Goal: Task Accomplishment & Management: Use online tool/utility

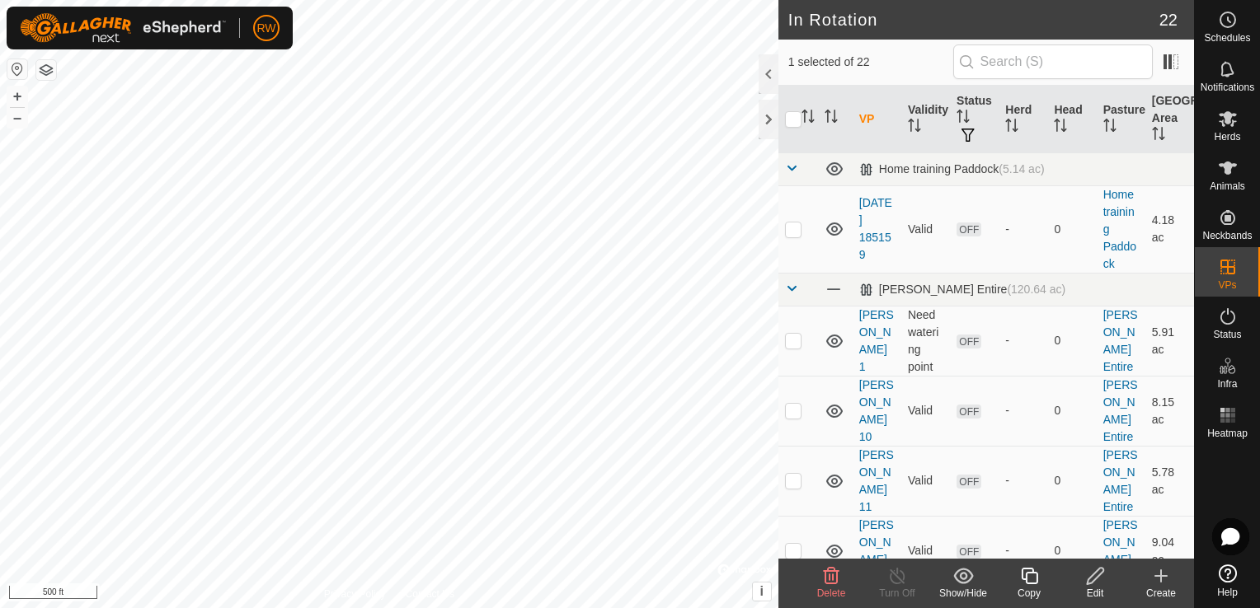
click at [1157, 572] on icon at bounding box center [1161, 576] width 20 height 20
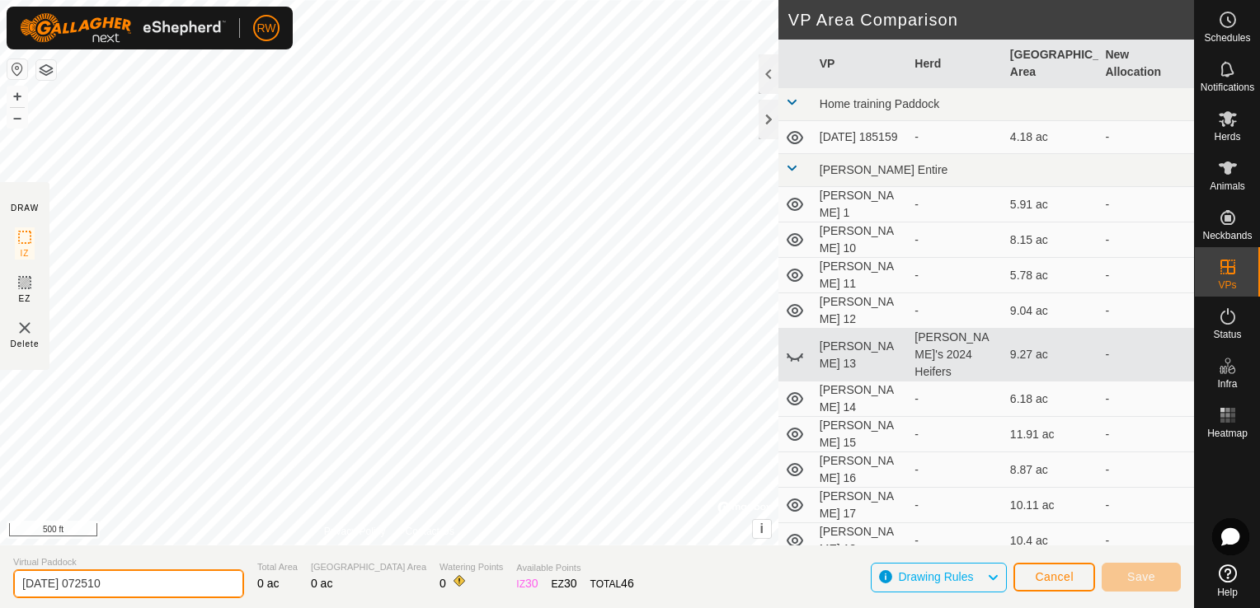
drag, startPoint x: 144, startPoint y: 590, endPoint x: -3, endPoint y: 585, distance: 147.6
click at [0, 585] on html "RW Schedules Notifications Herds Animals Neckbands VPs Status Infra Heatmap Hel…" at bounding box center [630, 304] width 1260 height 608
type input "[PERSON_NAME] 22"
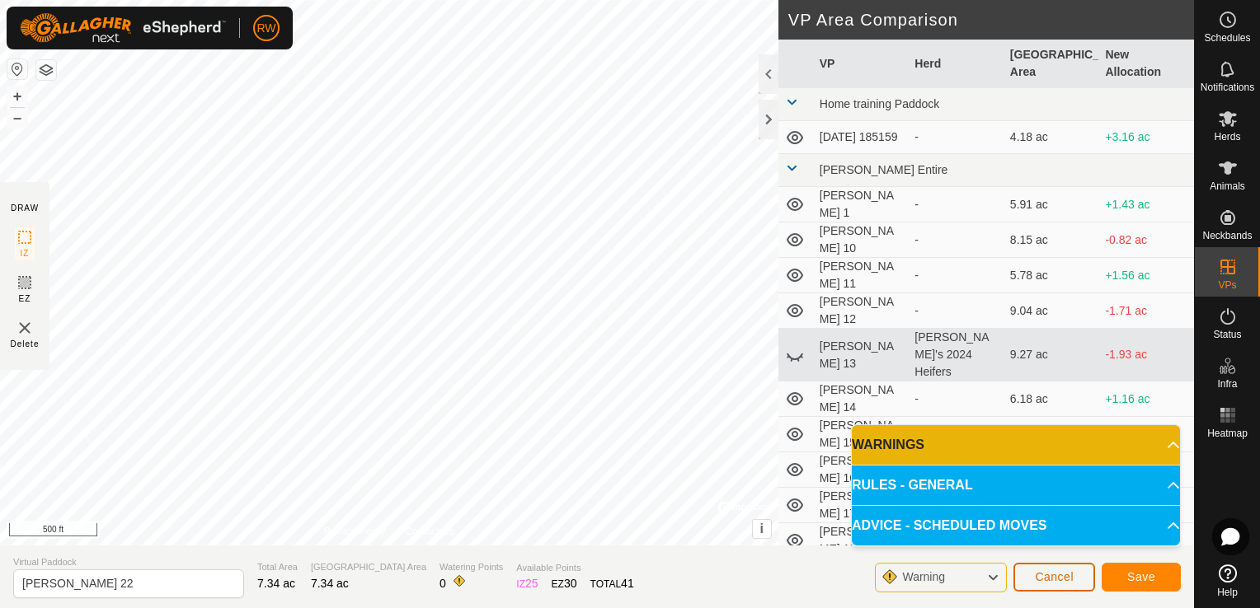
drag, startPoint x: 26, startPoint y: 559, endPoint x: 1082, endPoint y: 572, distance: 1055.3
click at [1082, 572] on button "Cancel" at bounding box center [1054, 577] width 82 height 29
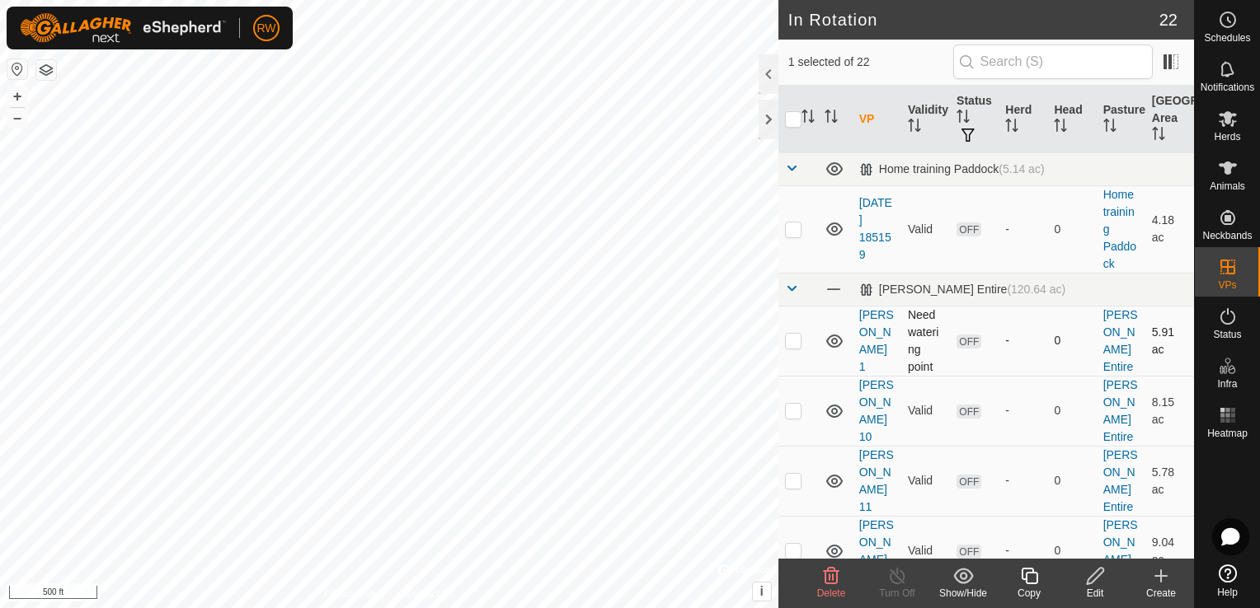
checkbox input "false"
checkbox input "true"
click at [1164, 575] on icon at bounding box center [1161, 576] width 20 height 20
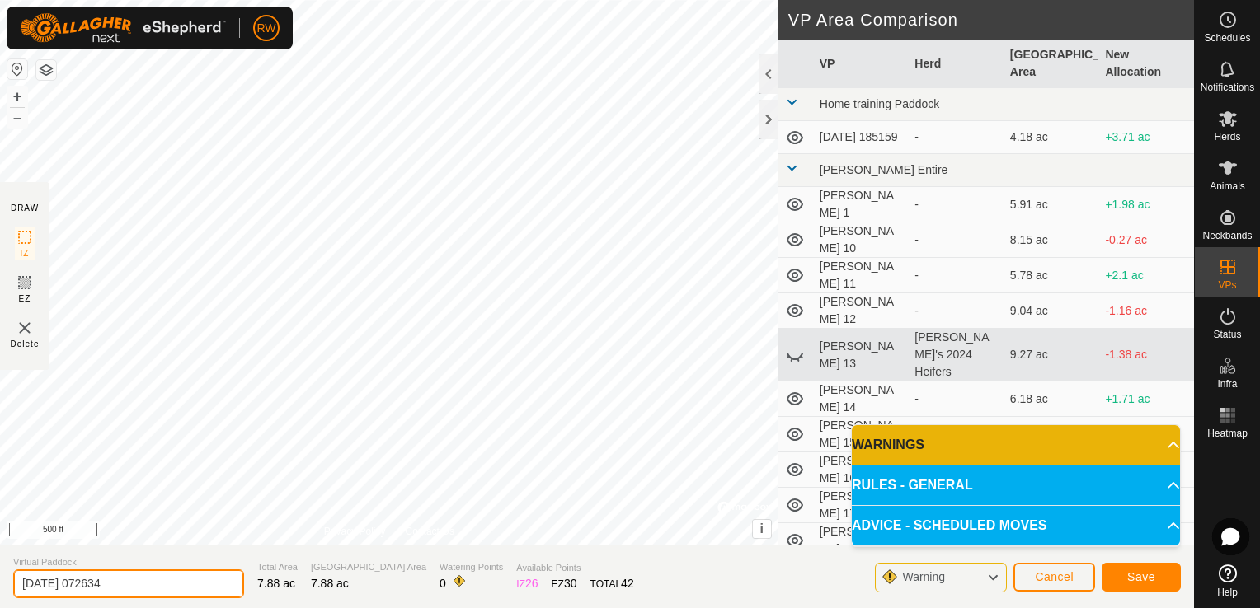
drag, startPoint x: 105, startPoint y: 546, endPoint x: -3, endPoint y: 577, distance: 112.4
click at [0, 577] on html "RW Schedules Notifications Herds Animals Neckbands VPs Status Infra Heatmap Hel…" at bounding box center [630, 304] width 1260 height 608
type input "[PERSON_NAME] 22"
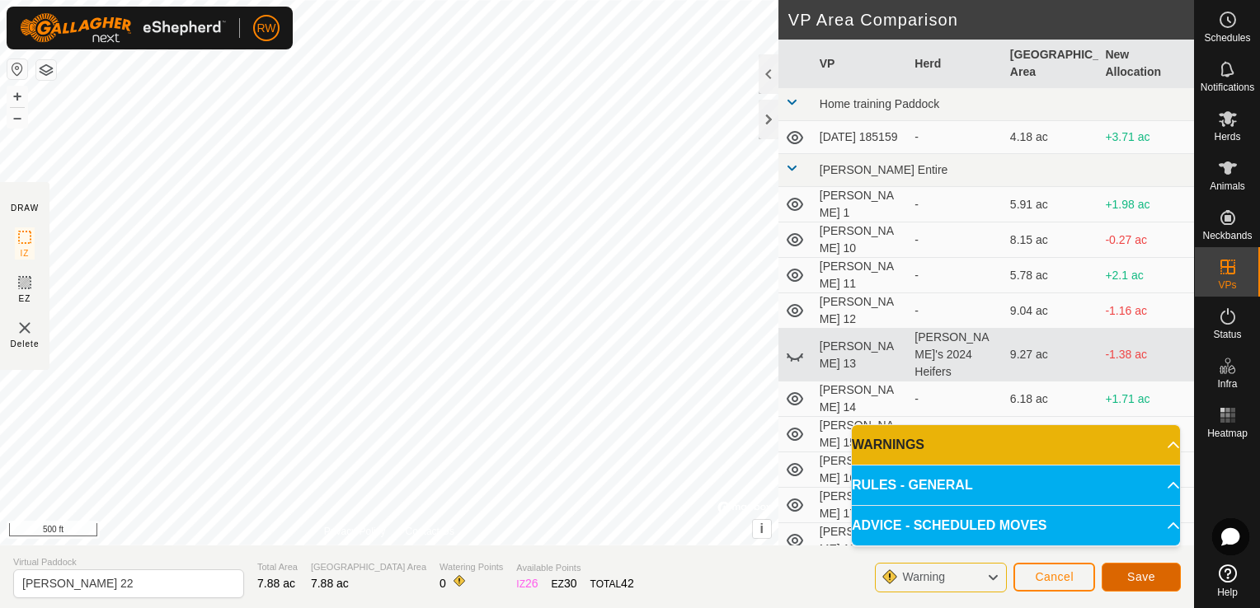
click at [1141, 572] on span "Save" at bounding box center [1141, 576] width 28 height 13
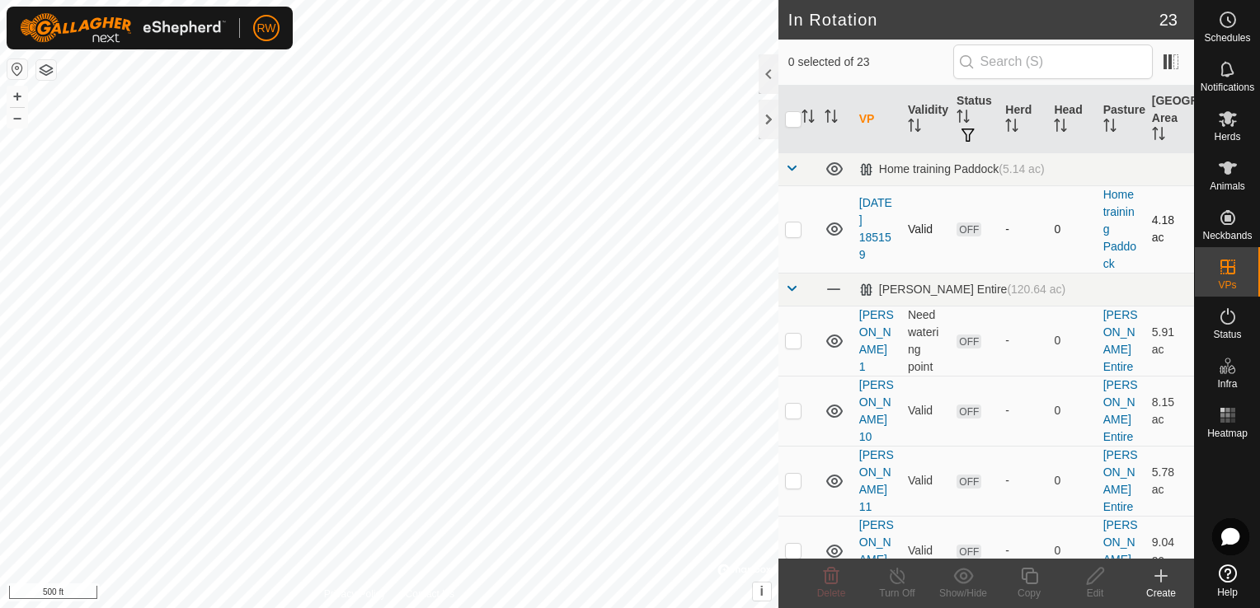
checkbox input "true"
click at [1026, 576] on icon at bounding box center [1029, 576] width 21 height 20
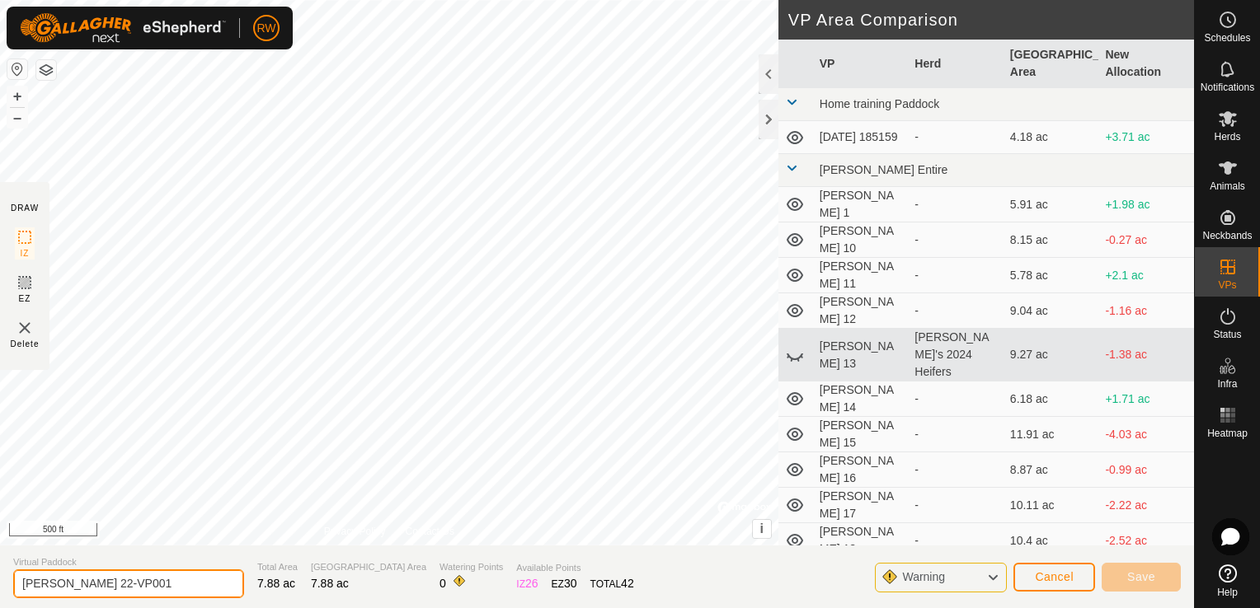
drag, startPoint x: 152, startPoint y: 585, endPoint x: 72, endPoint y: 585, distance: 80.0
click at [72, 585] on input "[PERSON_NAME] 22-VP001" at bounding box center [128, 584] width 231 height 29
type input "[PERSON_NAME] 23"
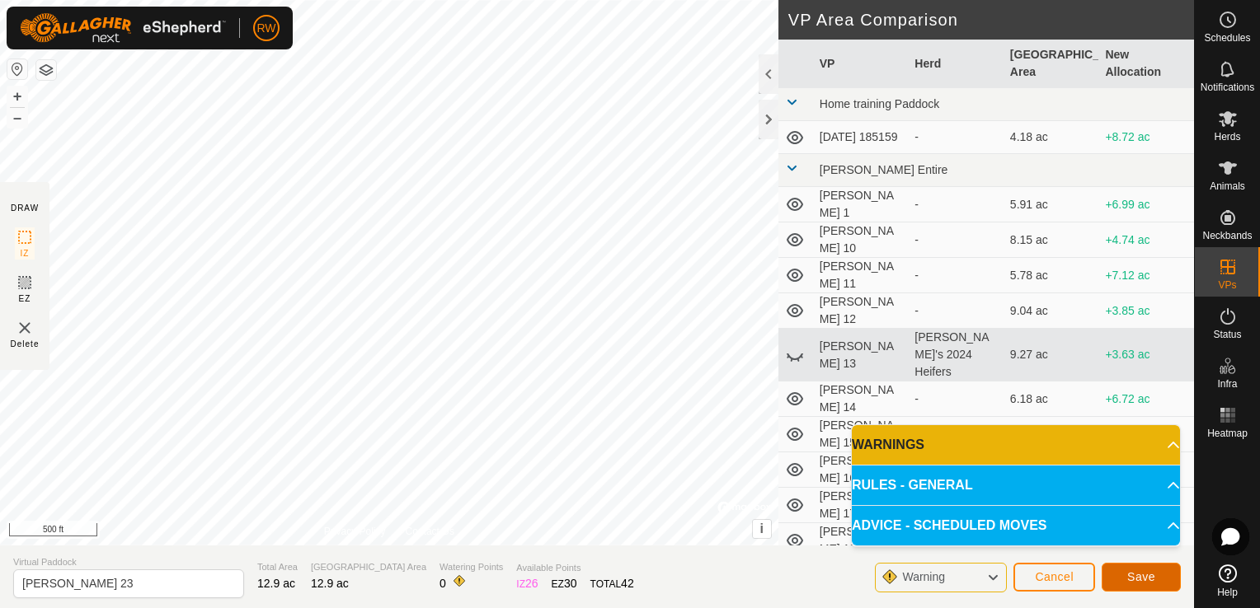
click at [1151, 577] on span "Save" at bounding box center [1141, 576] width 28 height 13
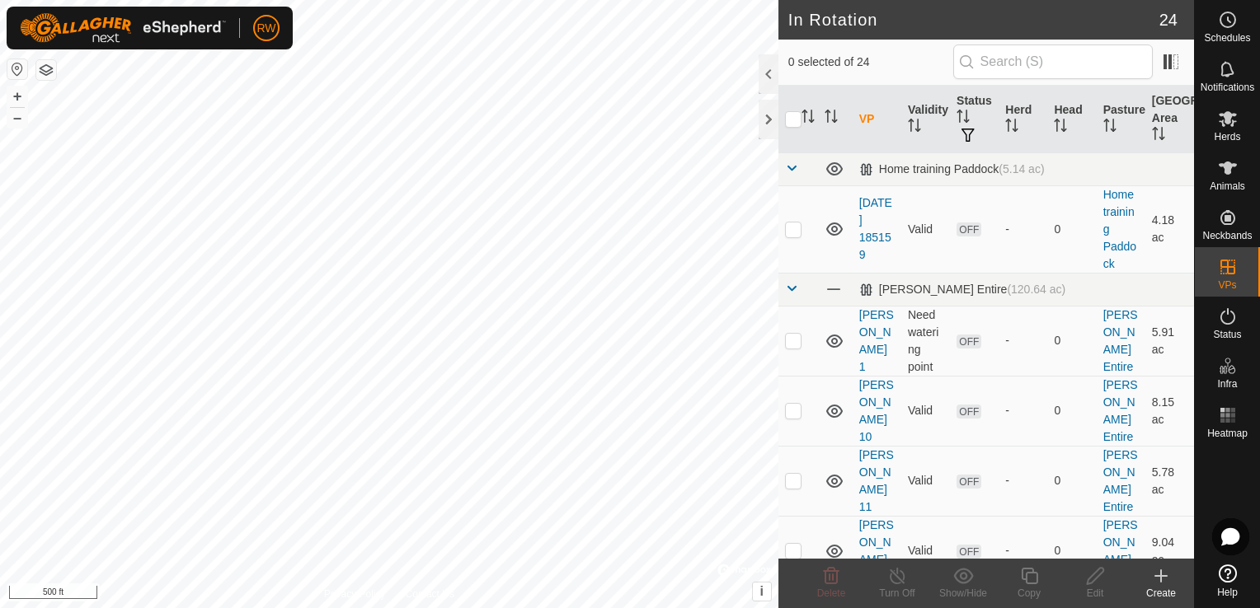
checkbox input "true"
click at [1028, 576] on icon at bounding box center [1029, 576] width 21 height 20
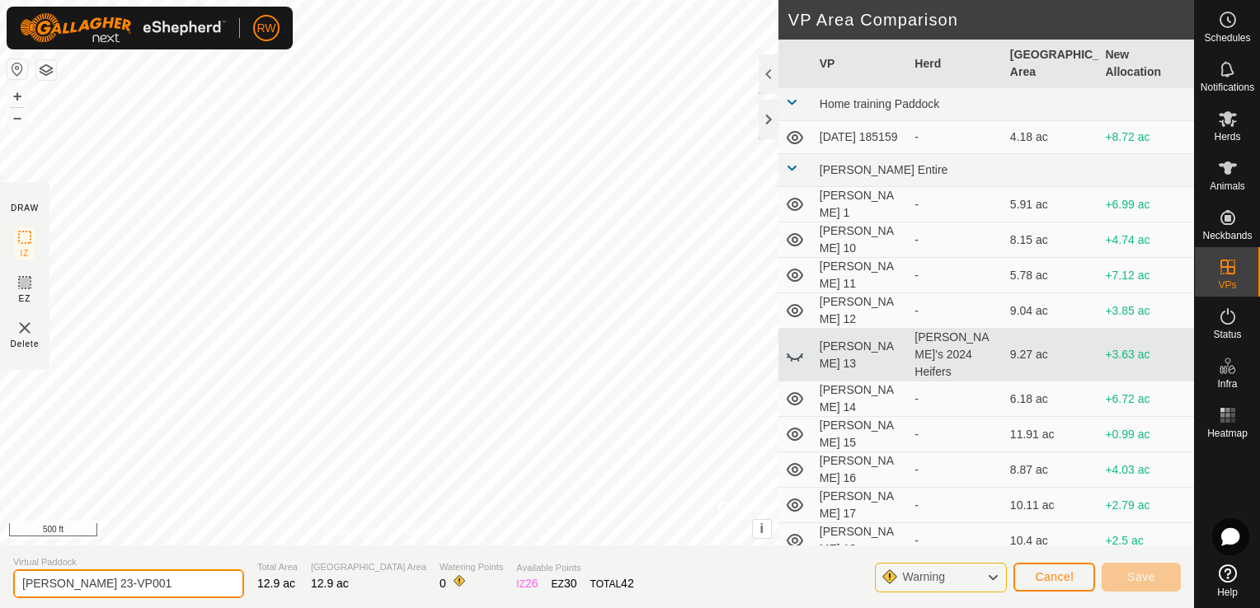
drag, startPoint x: 124, startPoint y: 585, endPoint x: 76, endPoint y: 579, distance: 49.1
click at [76, 579] on input "[PERSON_NAME] 23-VP001" at bounding box center [128, 584] width 231 height 29
type input "[PERSON_NAME] 24"
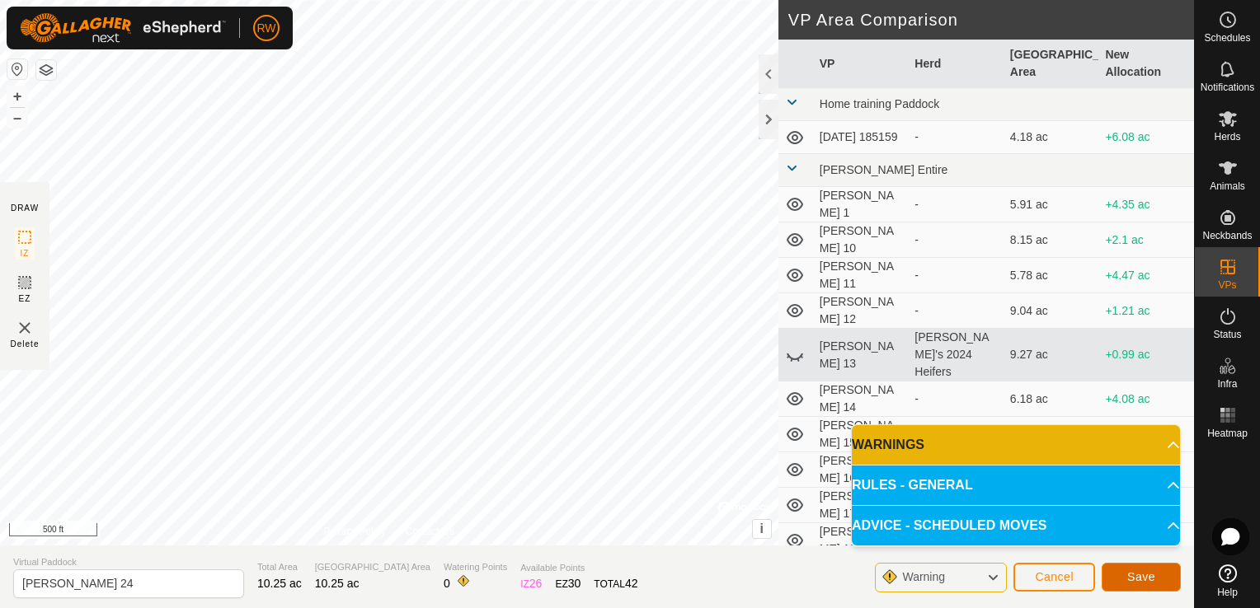
click at [1138, 582] on span "Save" at bounding box center [1141, 576] width 28 height 13
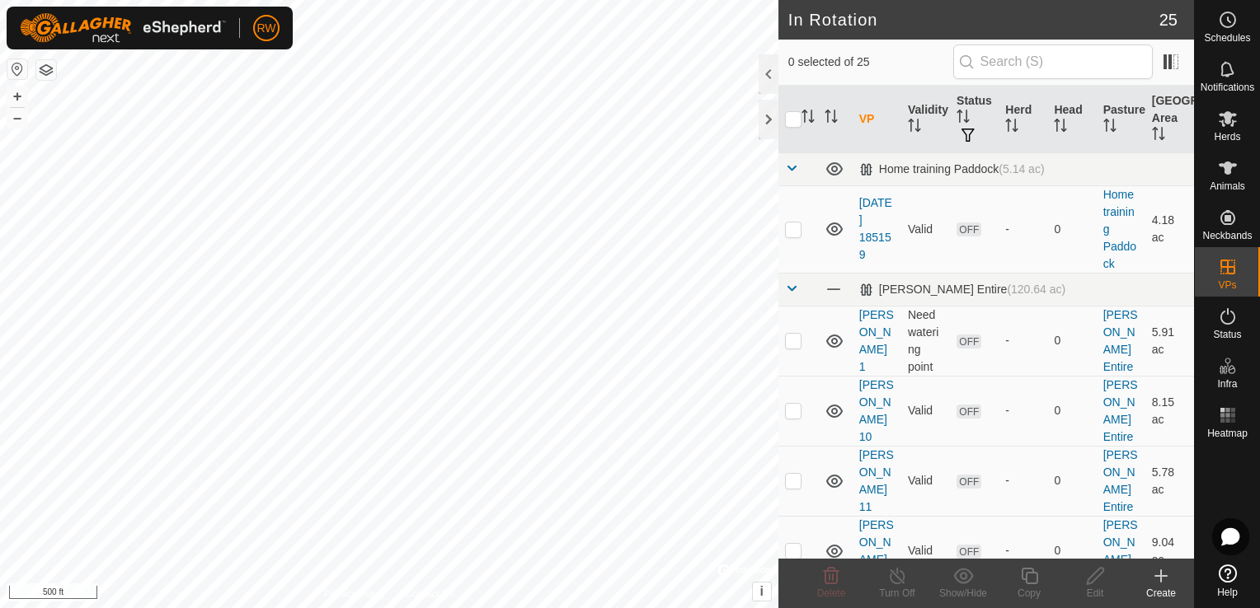
checkbox input "true"
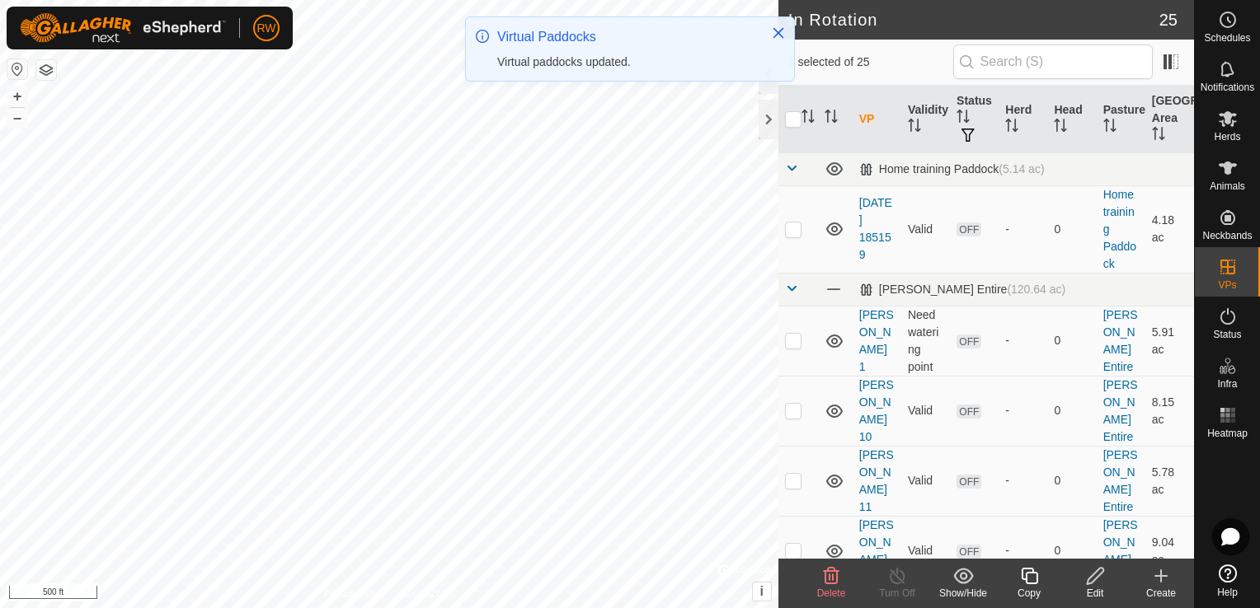
click at [1025, 577] on icon at bounding box center [1029, 576] width 16 height 16
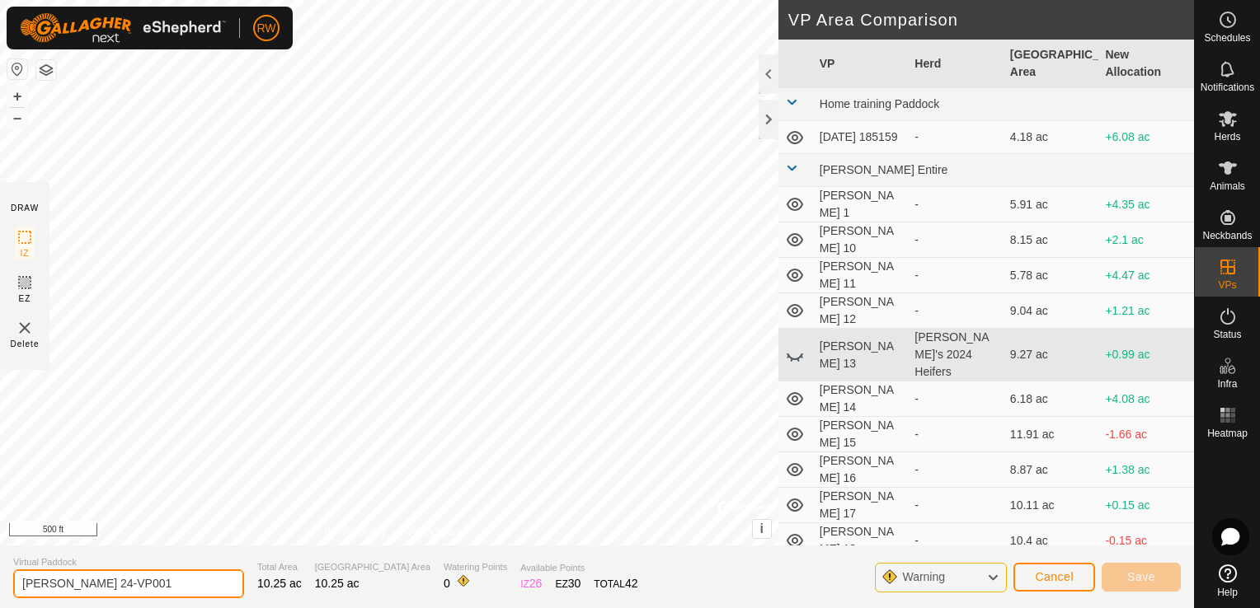
drag, startPoint x: 124, startPoint y: 579, endPoint x: 76, endPoint y: 580, distance: 47.8
click at [76, 580] on input "[PERSON_NAME] 24-VP001" at bounding box center [128, 584] width 231 height 29
type input "[PERSON_NAME] 25"
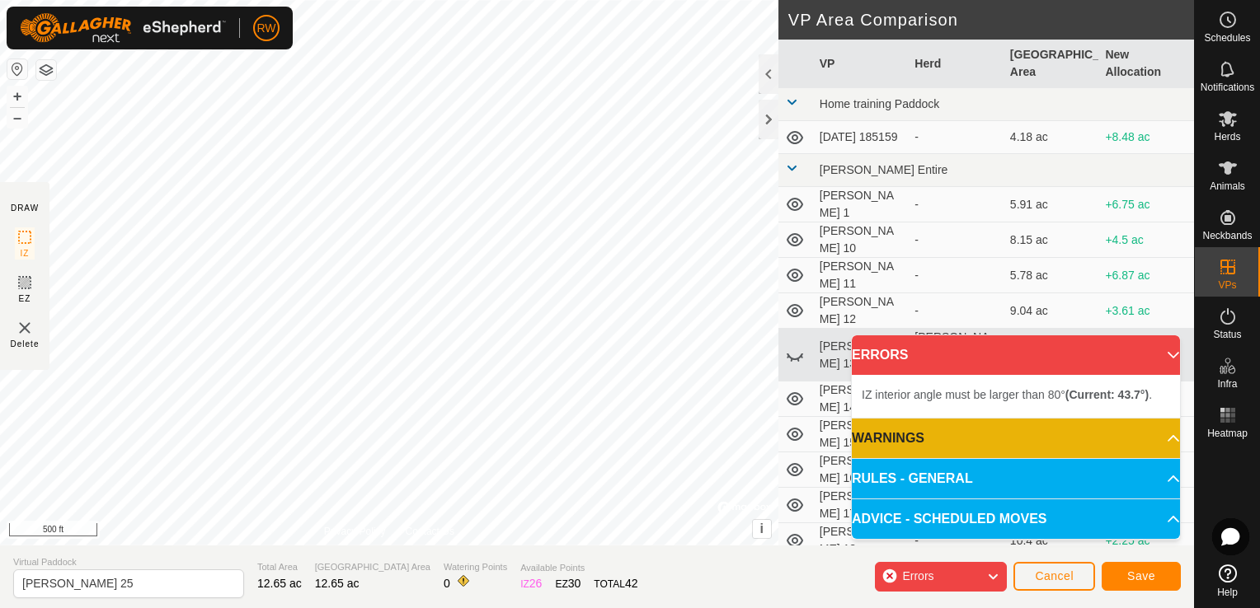
click at [567, 337] on div "IZ interior angle must be larger than 80° (Current: 43.7°) . + – ⇧ i © Mapbox ,…" at bounding box center [389, 273] width 778 height 546
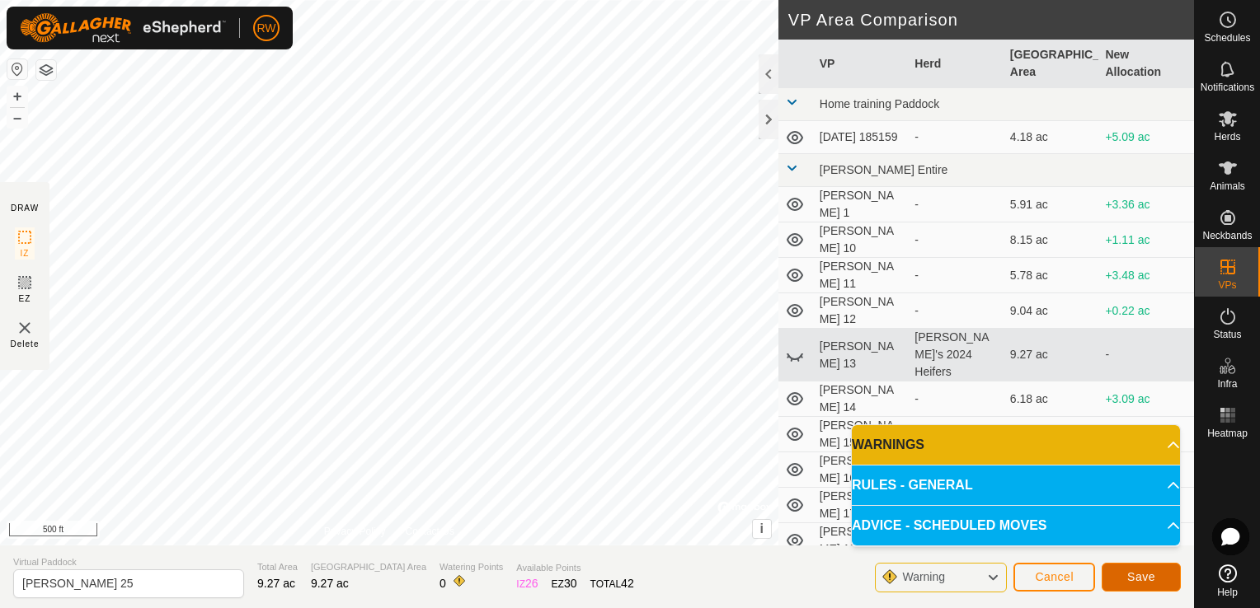
click at [1143, 578] on span "Save" at bounding box center [1141, 576] width 28 height 13
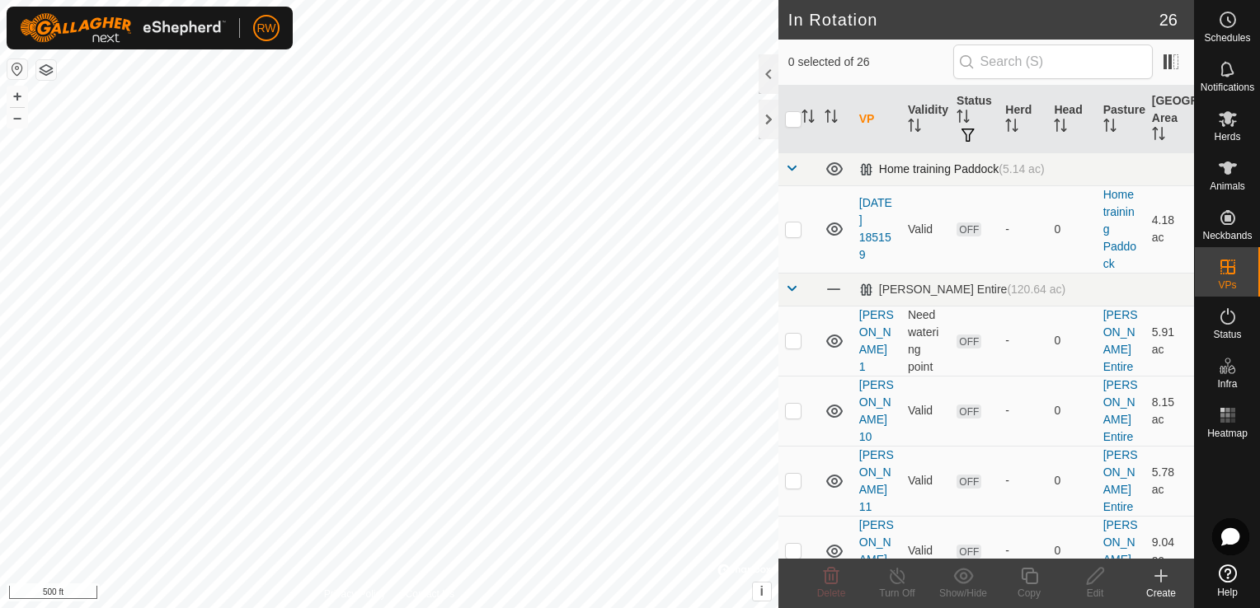
click at [791, 162] on span at bounding box center [791, 168] width 13 height 13
